Goal: Check status: Check status

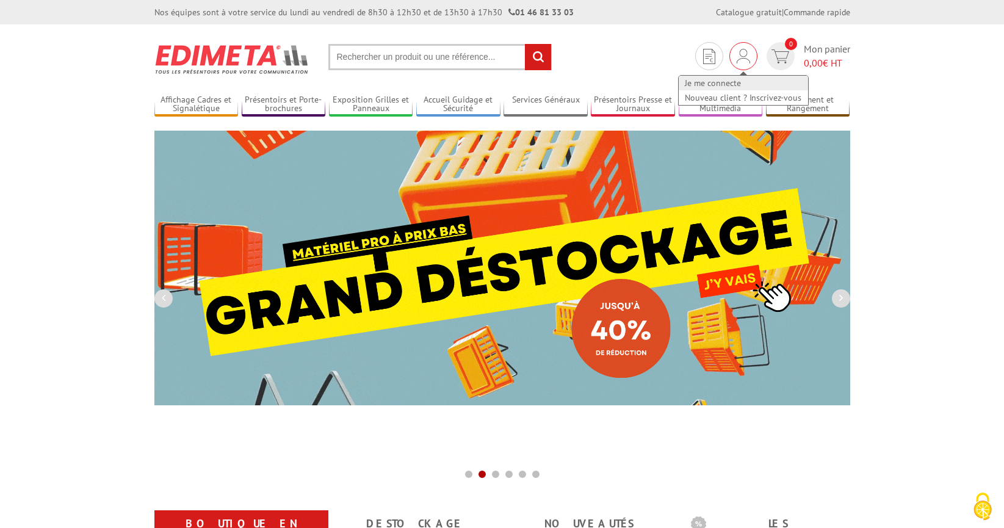
click at [722, 78] on link "Je me connecte" at bounding box center [743, 83] width 129 height 15
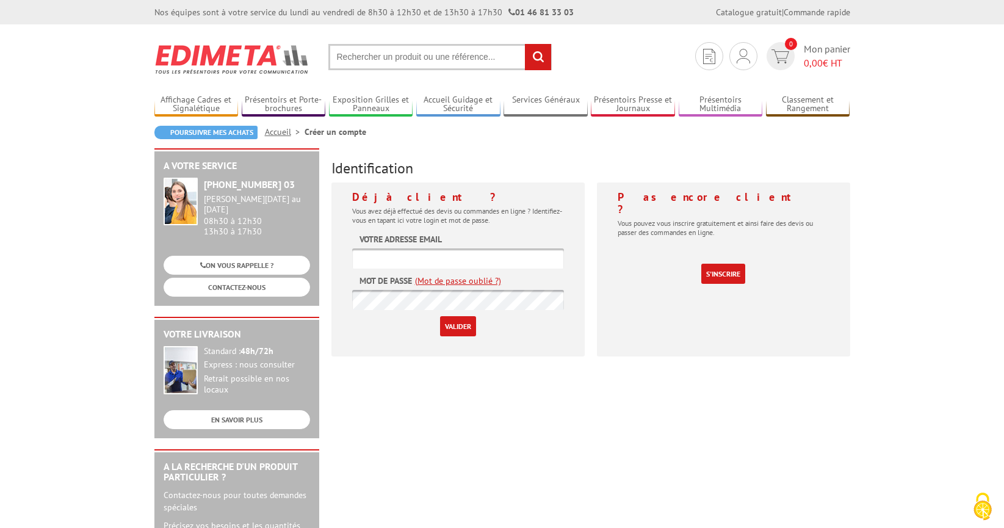
click at [438, 259] on input "text" at bounding box center [458, 258] width 212 height 20
type input "[PERSON_NAME][EMAIL_ADDRESS][DOMAIN_NAME]"
click at [462, 321] on input "Valider" at bounding box center [458, 326] width 36 height 20
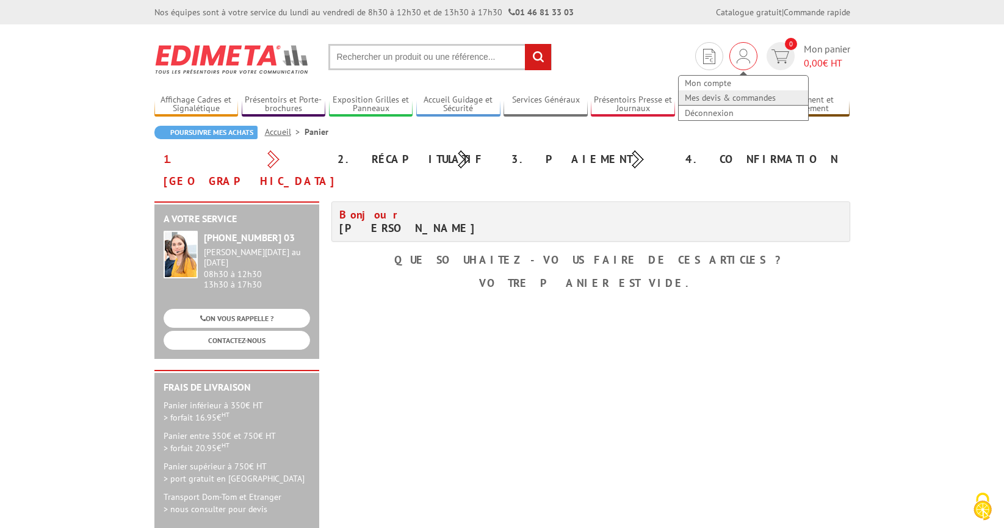
click at [738, 98] on link "Mes devis & commandes" at bounding box center [743, 97] width 129 height 15
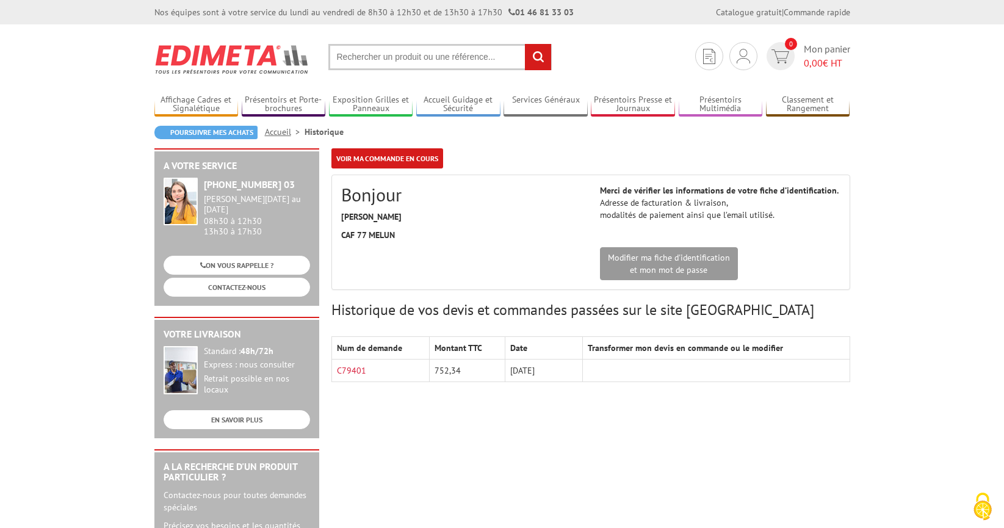
click at [507, 418] on div "A votre service +33 (0)1 46 81 33 03 Du Lundi au Vendredi 08h30 à 12h30 13h30 à…" at bounding box center [502, 473] width 708 height 651
click at [359, 369] on link "C79401" at bounding box center [351, 370] width 29 height 11
click at [720, 107] on link "Déconnexion" at bounding box center [743, 113] width 129 height 15
